Goal: Task Accomplishment & Management: Manage account settings

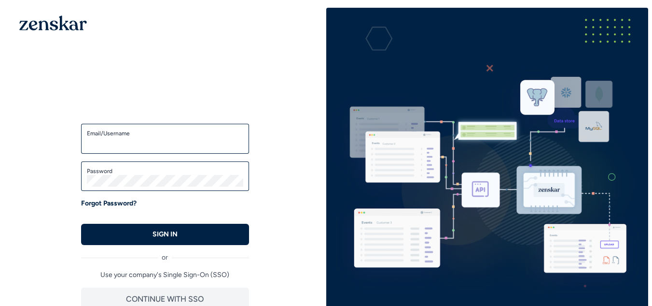
type input "**********"
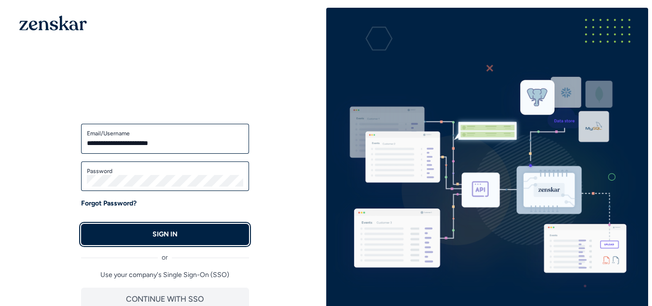
click at [173, 233] on p "SIGN IN" at bounding box center [165, 234] width 25 height 10
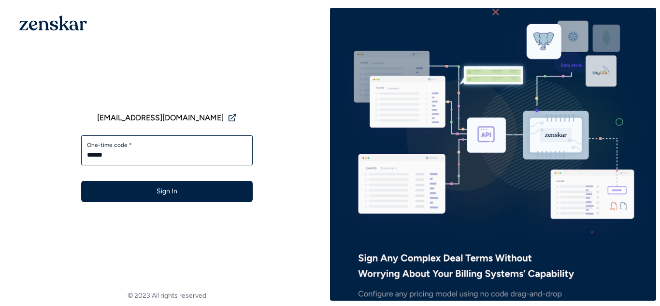
type input "******"
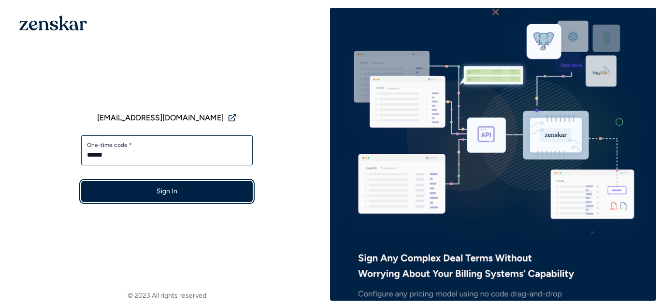
click at [197, 196] on button "Sign In" at bounding box center [166, 191] width 171 height 21
